Goal: Find specific page/section: Find specific page/section

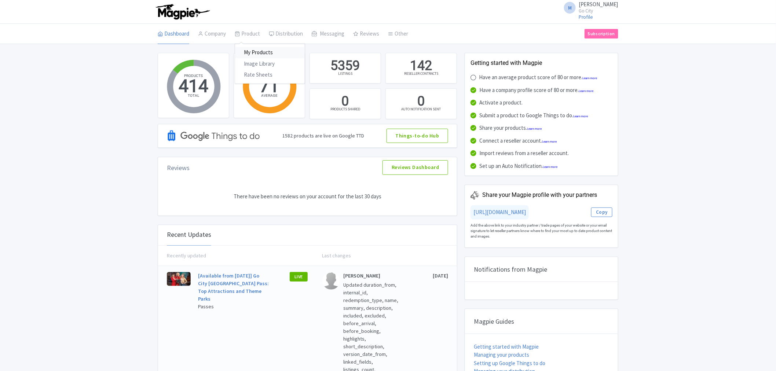
click at [254, 52] on link "My Products" at bounding box center [270, 52] width 70 height 11
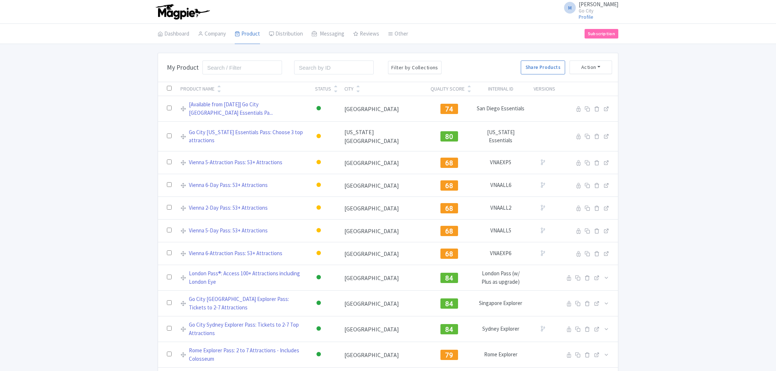
click at [228, 68] on input "search" at bounding box center [242, 68] width 80 height 14
type input "new york"
click button "Search" at bounding box center [0, 0] width 0 height 0
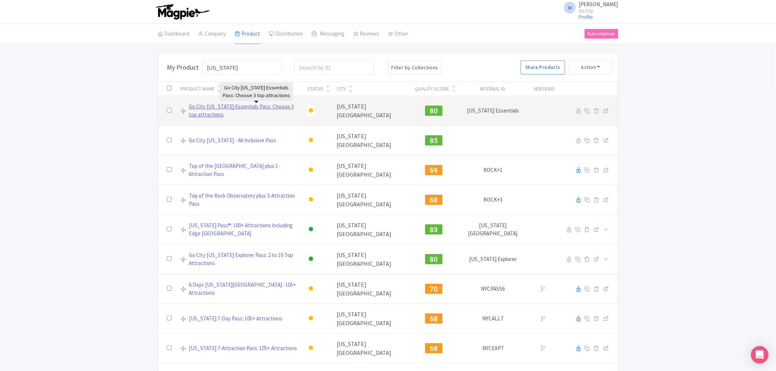
click at [284, 106] on link "Go City [US_STATE] Essentials Pass: Choose 3 top attractions" at bounding box center [244, 111] width 110 height 17
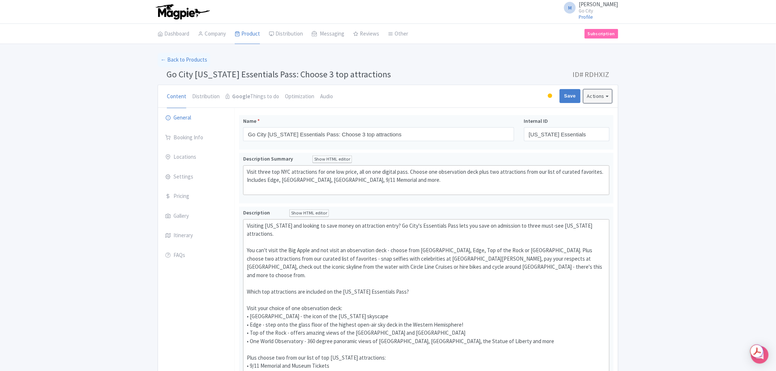
click at [603, 96] on button "Actions" at bounding box center [598, 96] width 29 height 14
click at [509, 129] on link "Industry Partner View" at bounding box center [512, 127] width 70 height 11
